Goal: Understand process/instructions: Learn how to perform a task or action

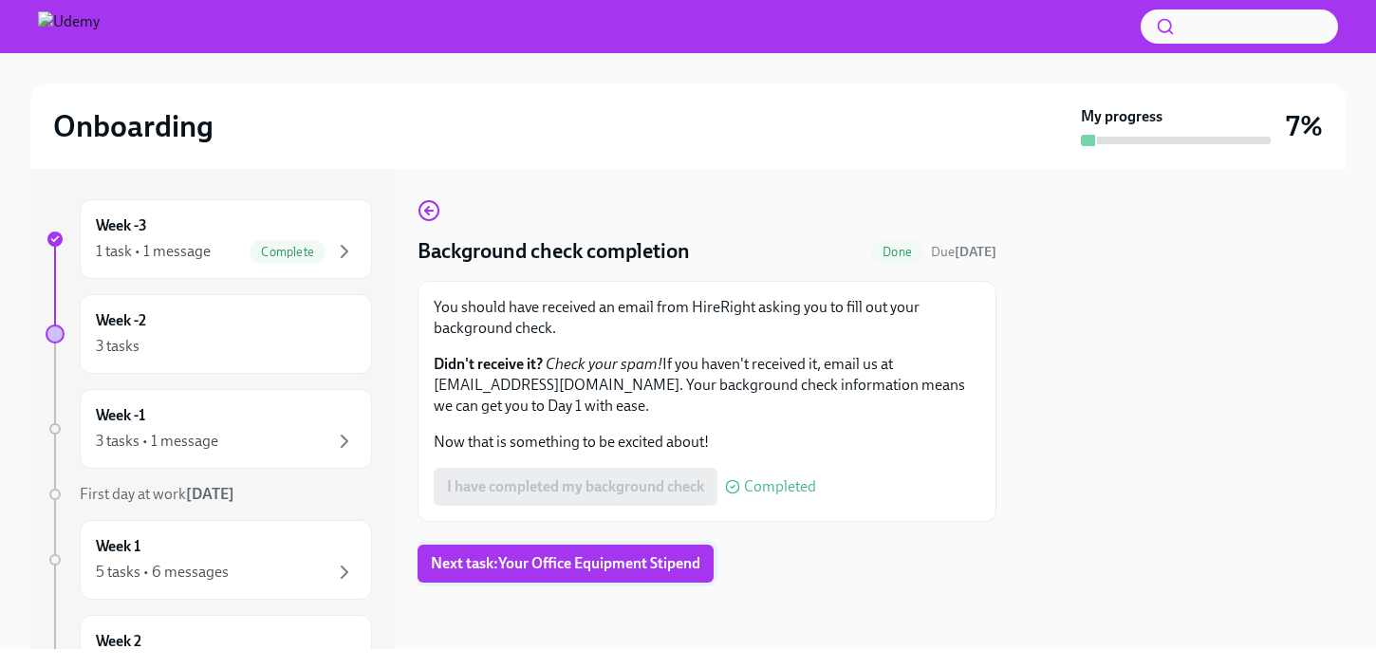
click at [597, 565] on span "Next task : Your Office Equipment Stipend" at bounding box center [565, 563] width 269 height 19
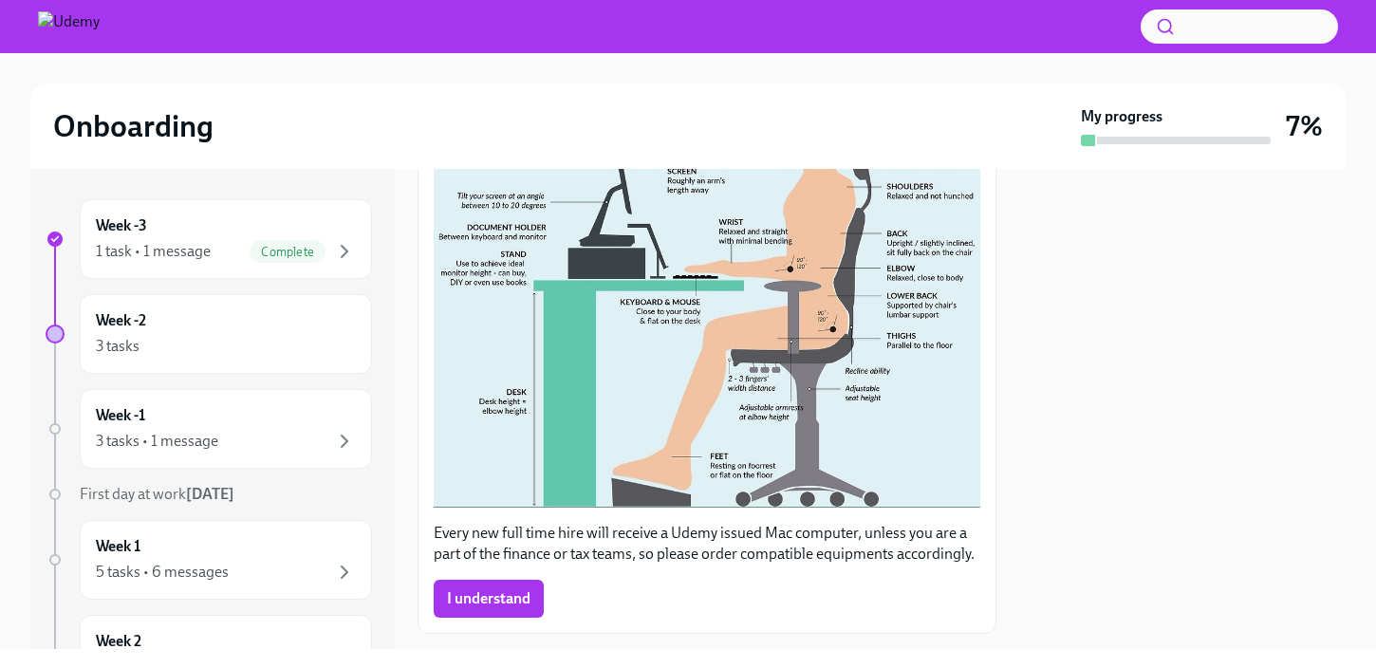
scroll to position [564, 0]
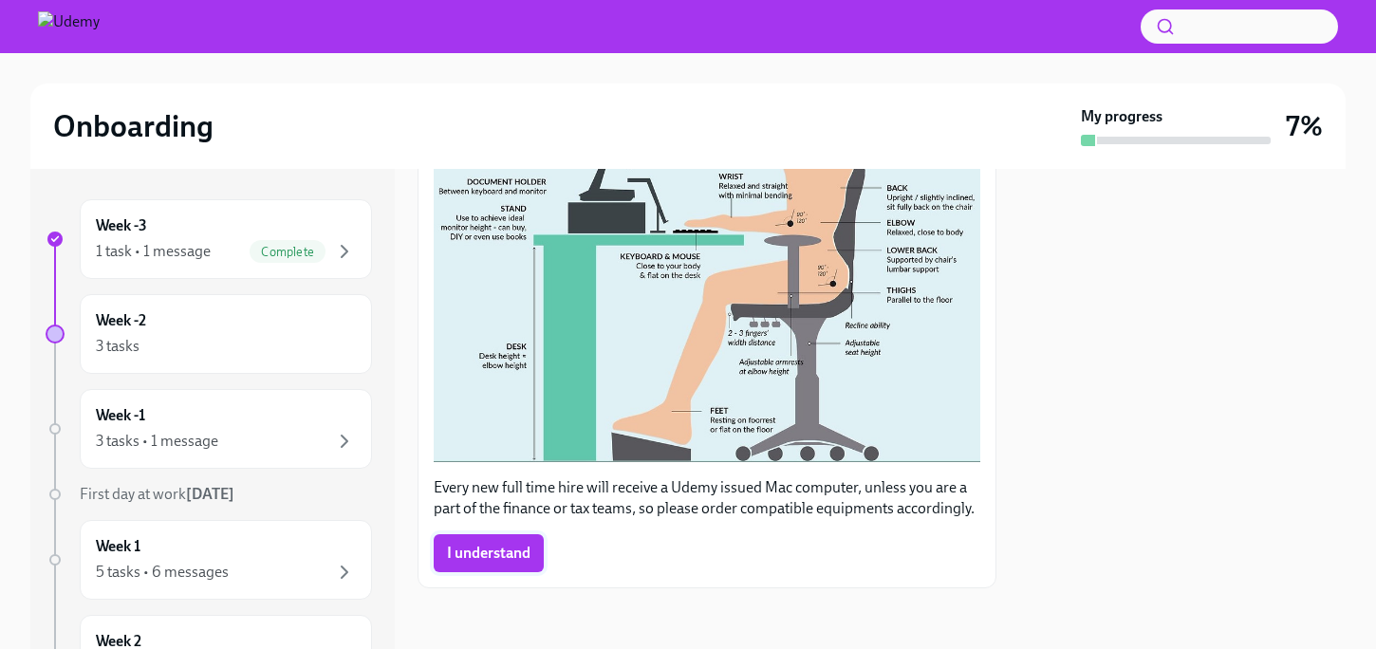
click at [494, 564] on button "I understand" at bounding box center [489, 553] width 110 height 38
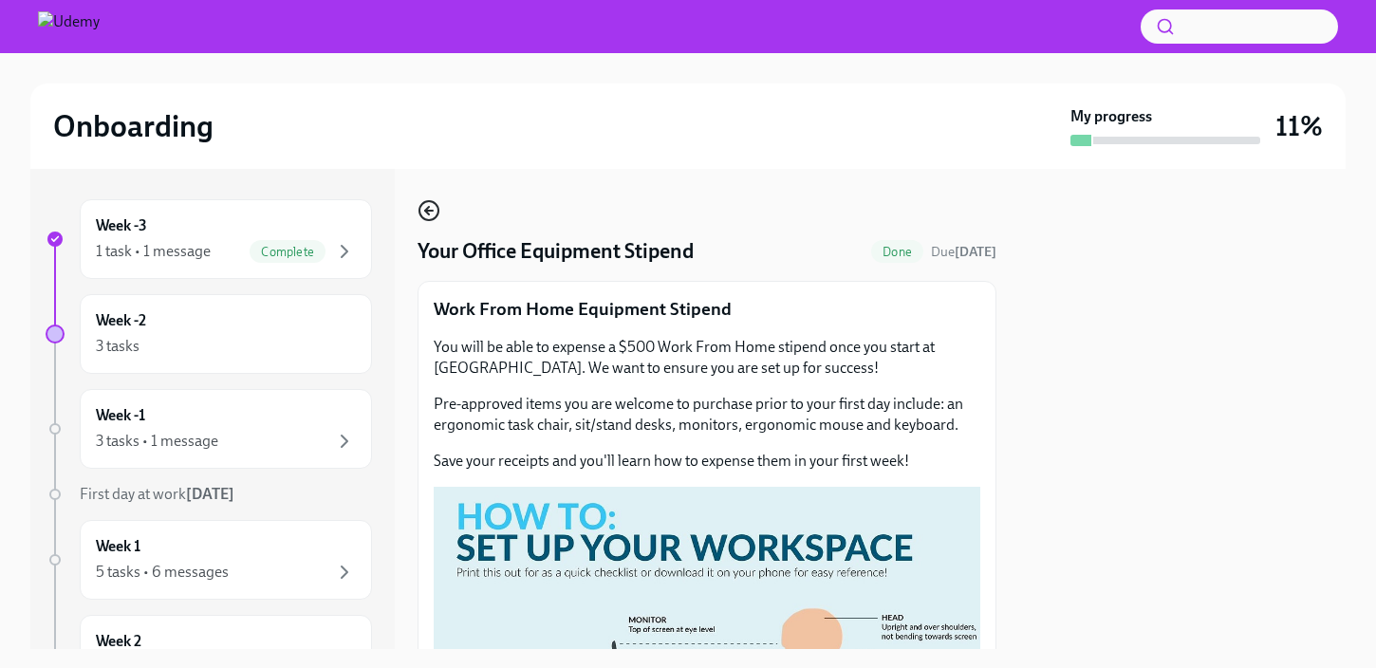
click at [426, 213] on icon "button" at bounding box center [428, 210] width 23 height 23
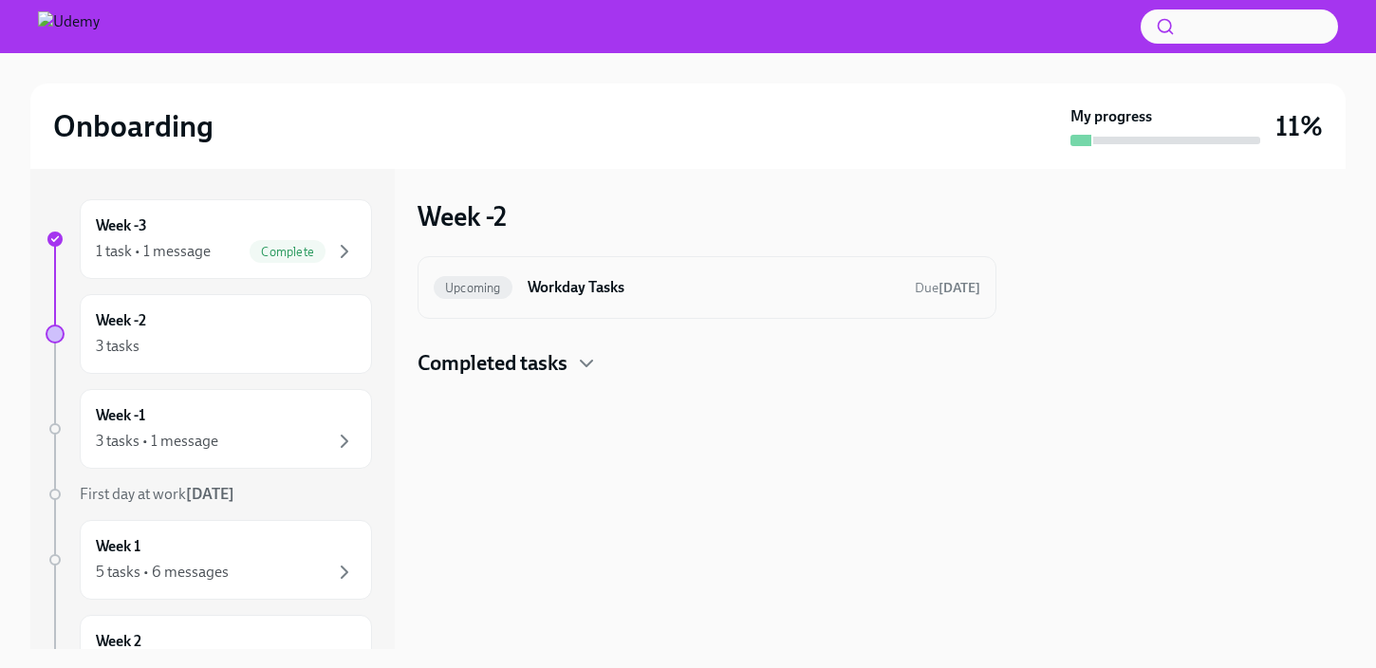
click at [582, 288] on h6 "Workday Tasks" at bounding box center [713, 287] width 372 height 21
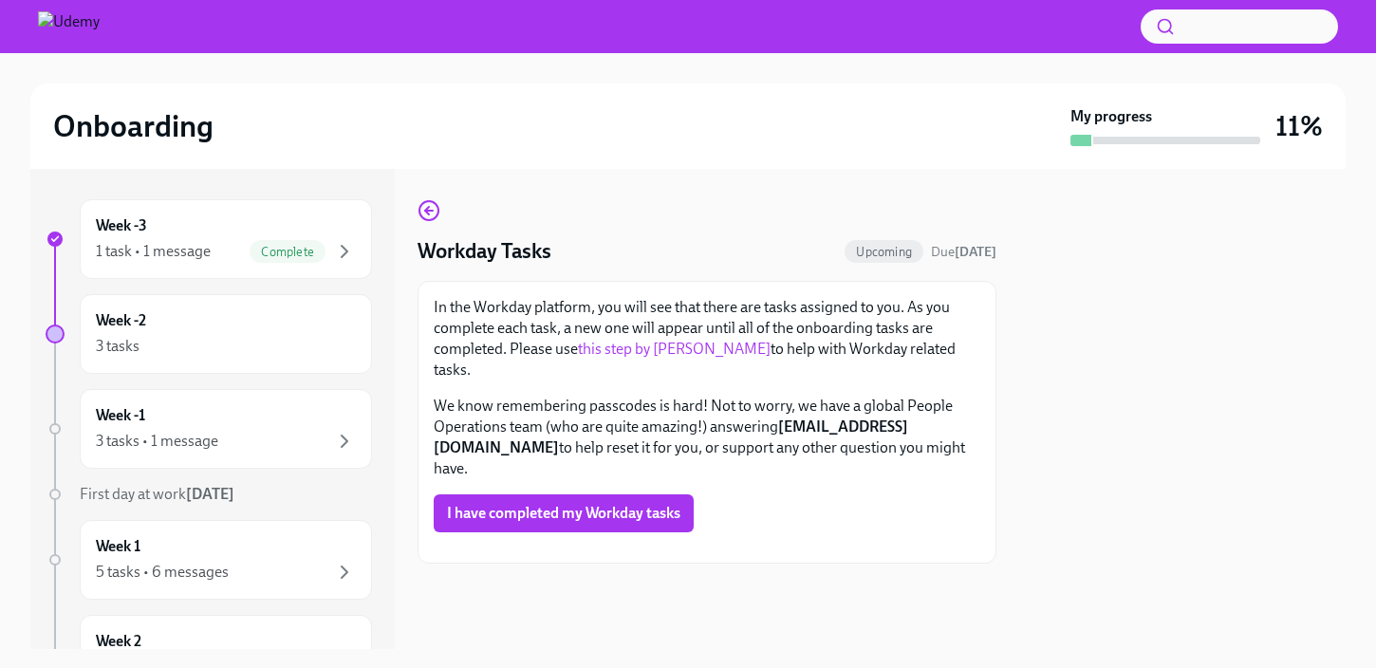
click at [687, 350] on link "this step by [PERSON_NAME]" at bounding box center [674, 349] width 193 height 18
